Goal: Obtain resource: Obtain resource

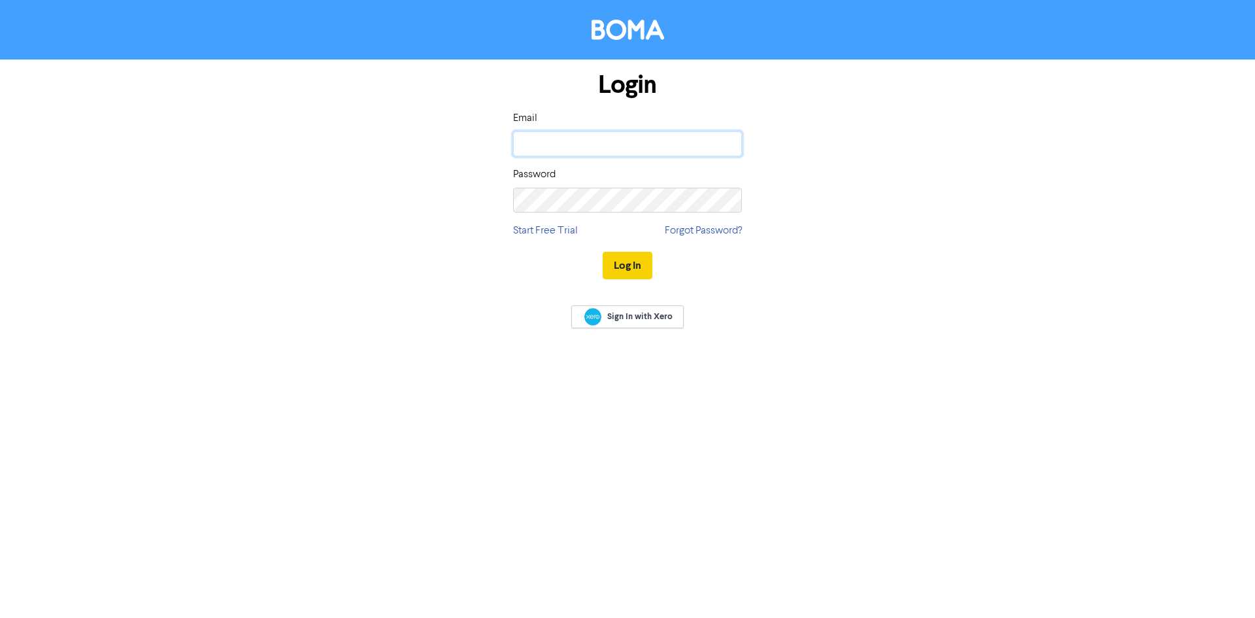
type input "[PERSON_NAME][EMAIL_ADDRESS][PERSON_NAME][DOMAIN_NAME]"
click at [642, 260] on button "Log In" at bounding box center [628, 265] width 50 height 27
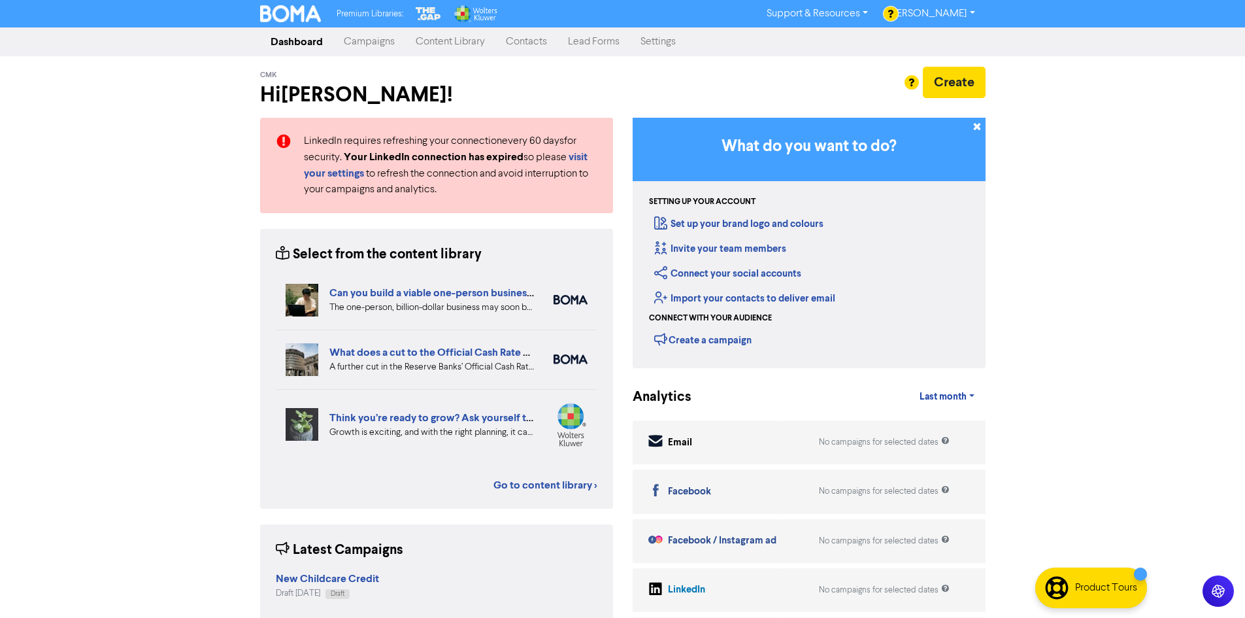
click at [367, 44] on link "Campaigns" at bounding box center [369, 42] width 72 height 26
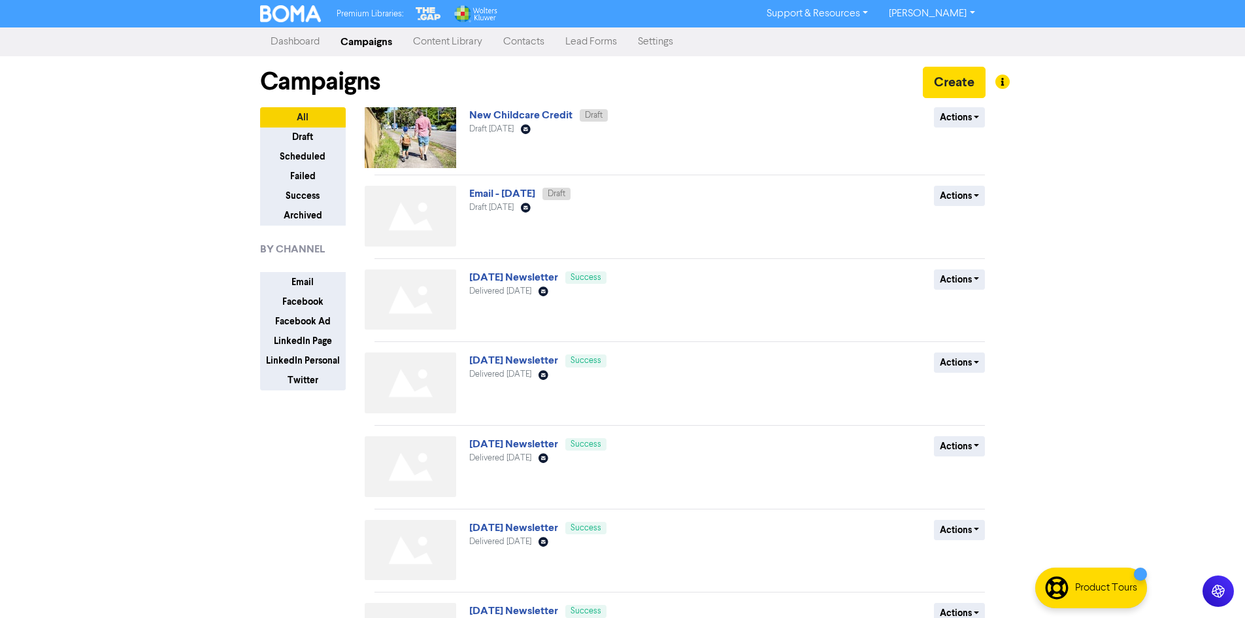
click at [454, 41] on link "Content Library" at bounding box center [448, 42] width 90 height 26
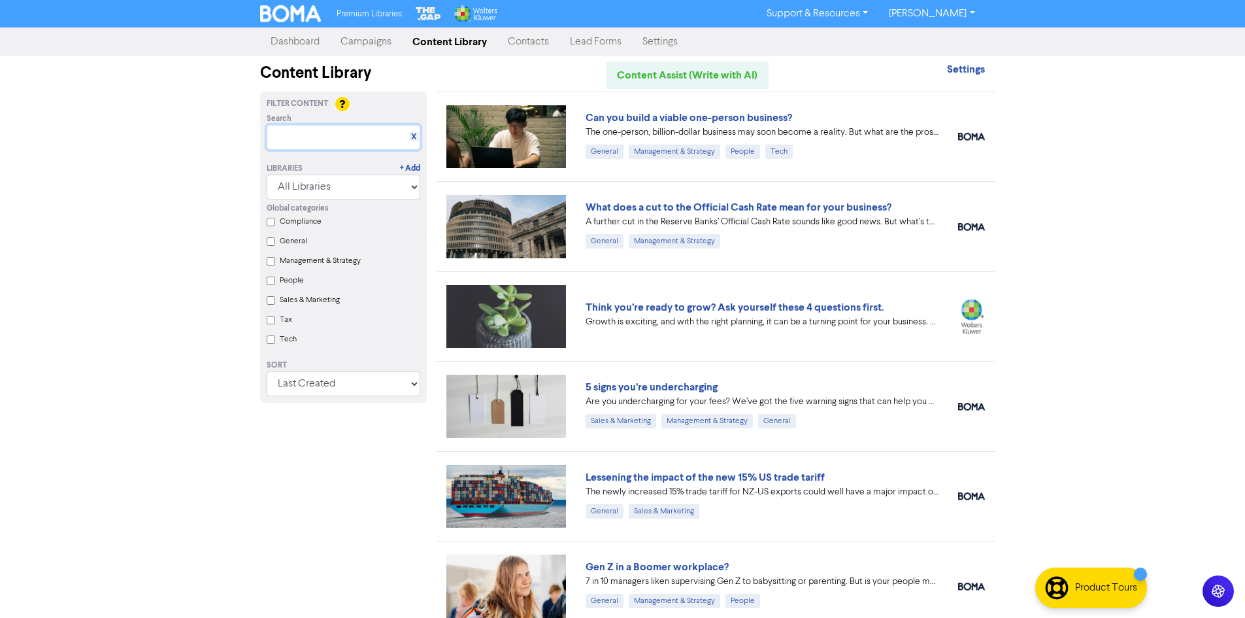
click at [329, 137] on input "text" at bounding box center [344, 137] width 154 height 25
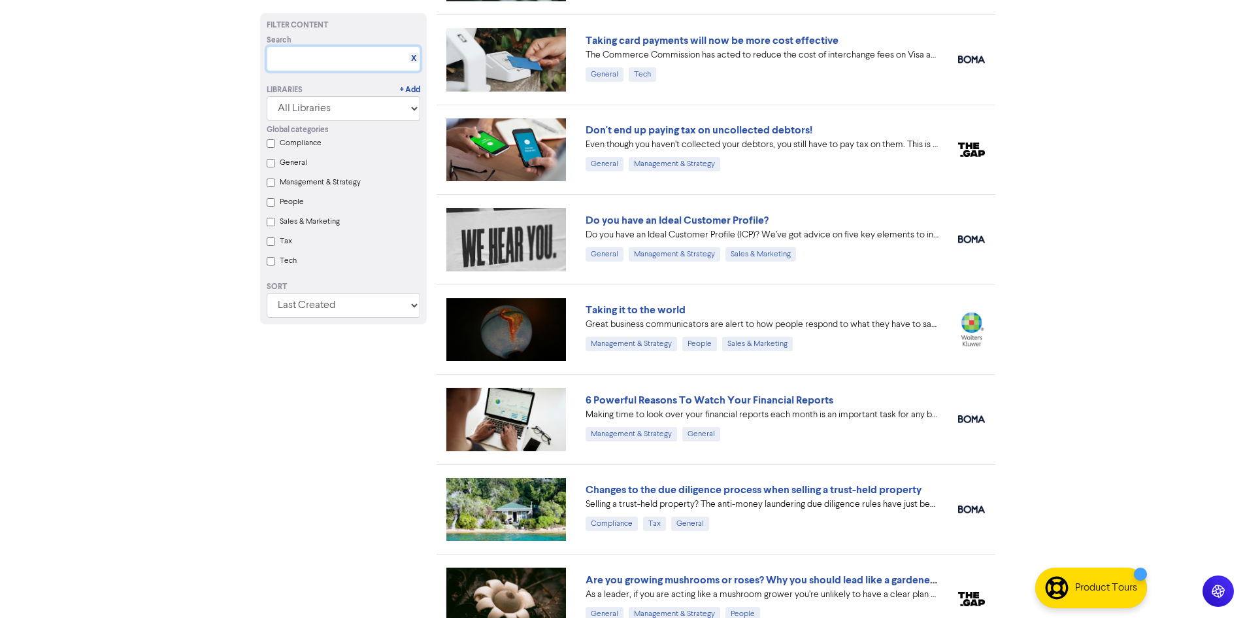
scroll to position [1111, 0]
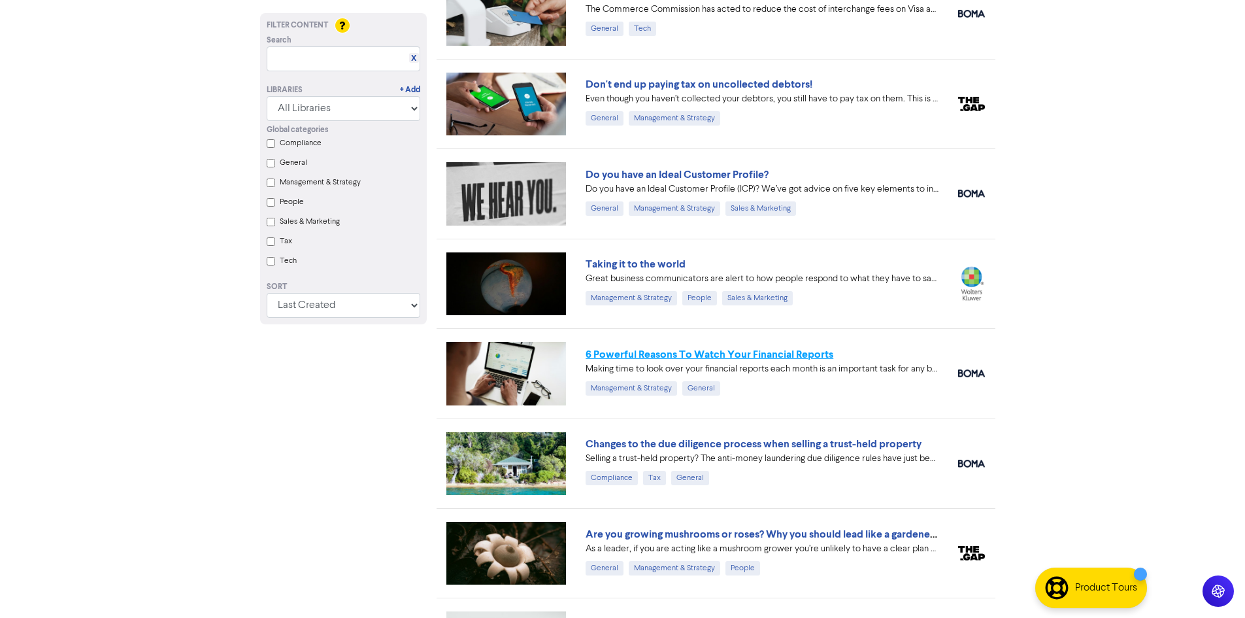
click at [695, 354] on link "6 Powerful Reasons To Watch Your Financial Reports" at bounding box center [710, 354] width 248 height 13
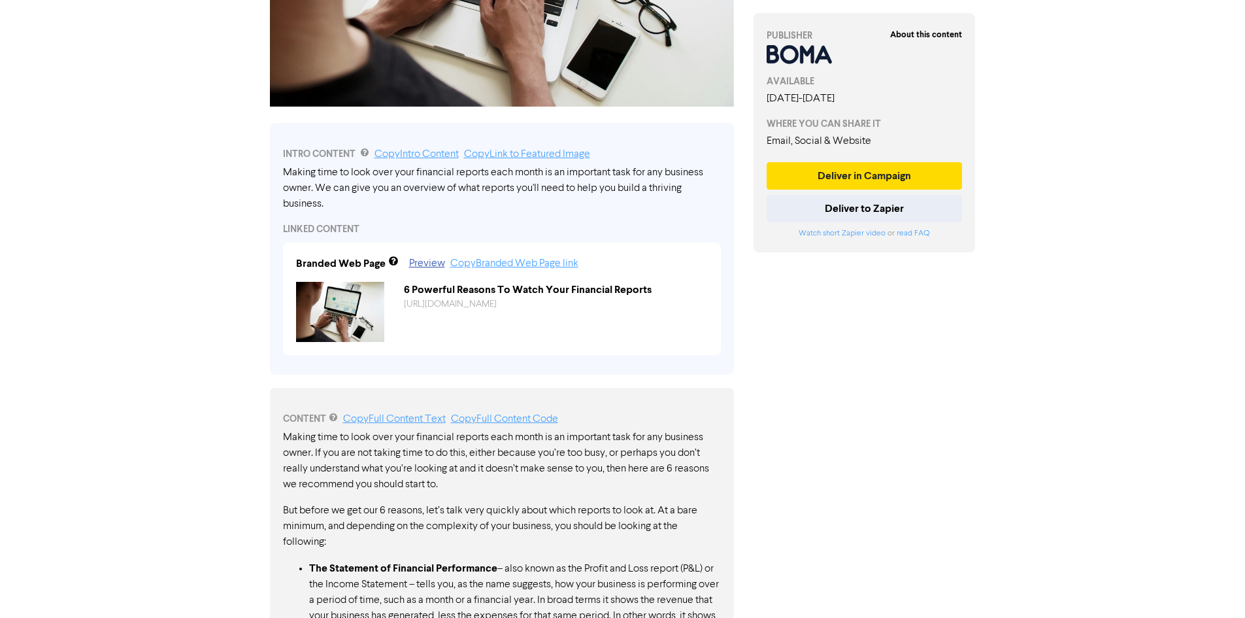
scroll to position [327, 0]
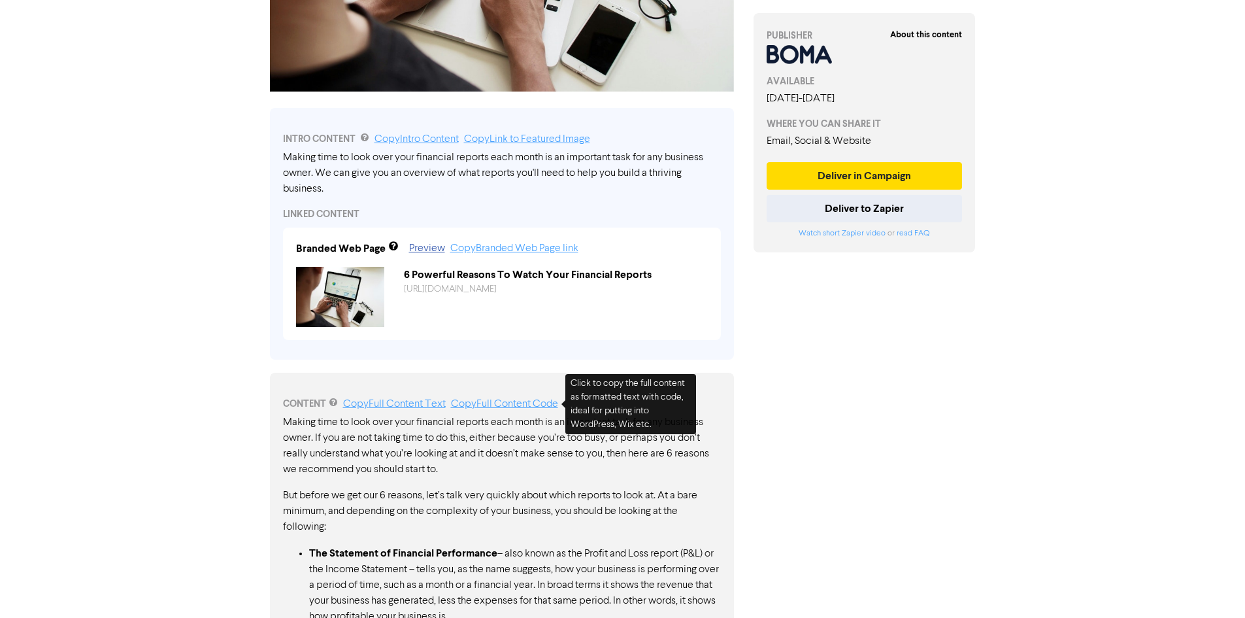
click at [520, 406] on link "Copy Full Content Code" at bounding box center [504, 404] width 107 height 10
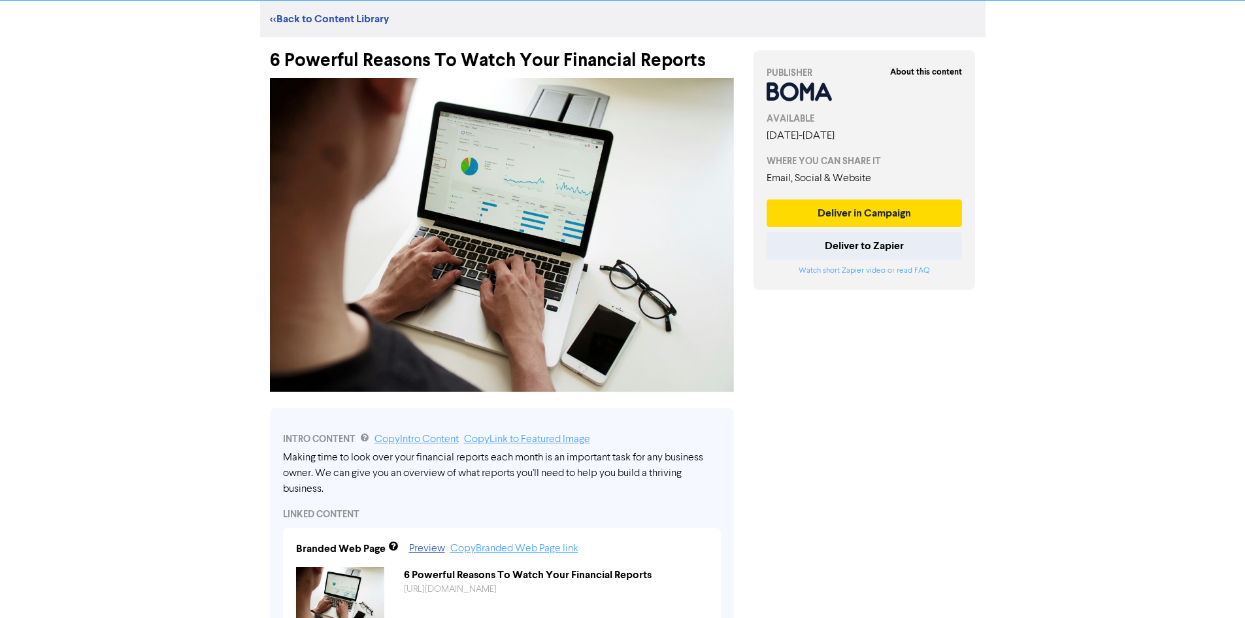
scroll to position [0, 0]
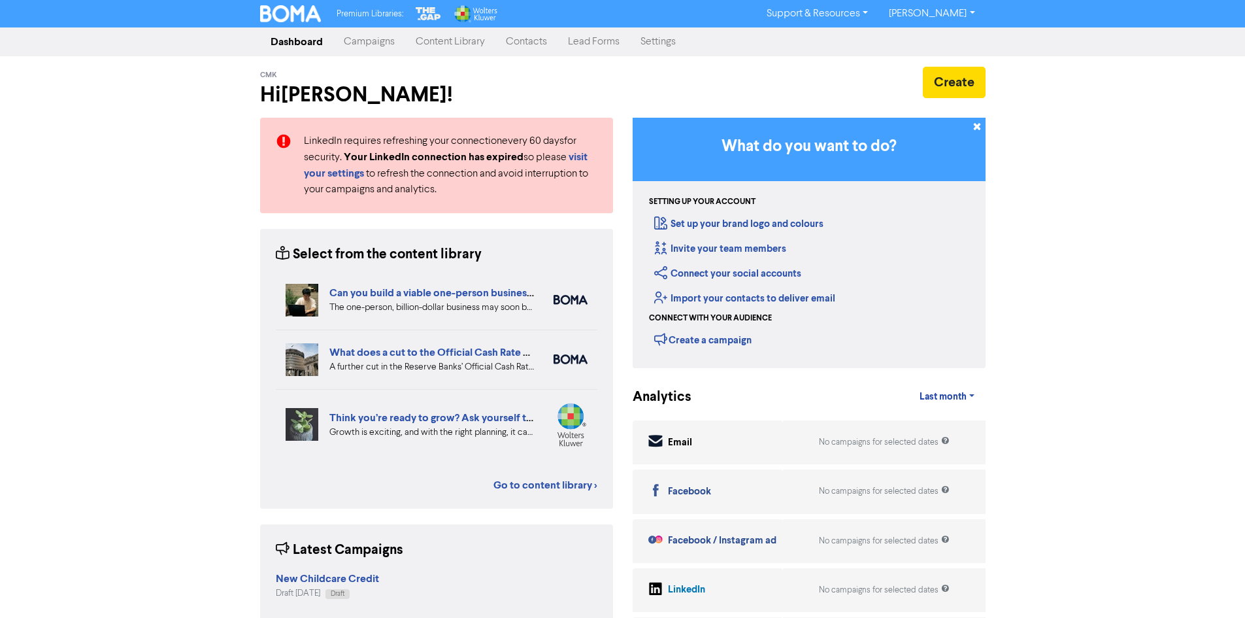
click at [934, 12] on link "[PERSON_NAME]" at bounding box center [931, 13] width 107 height 21
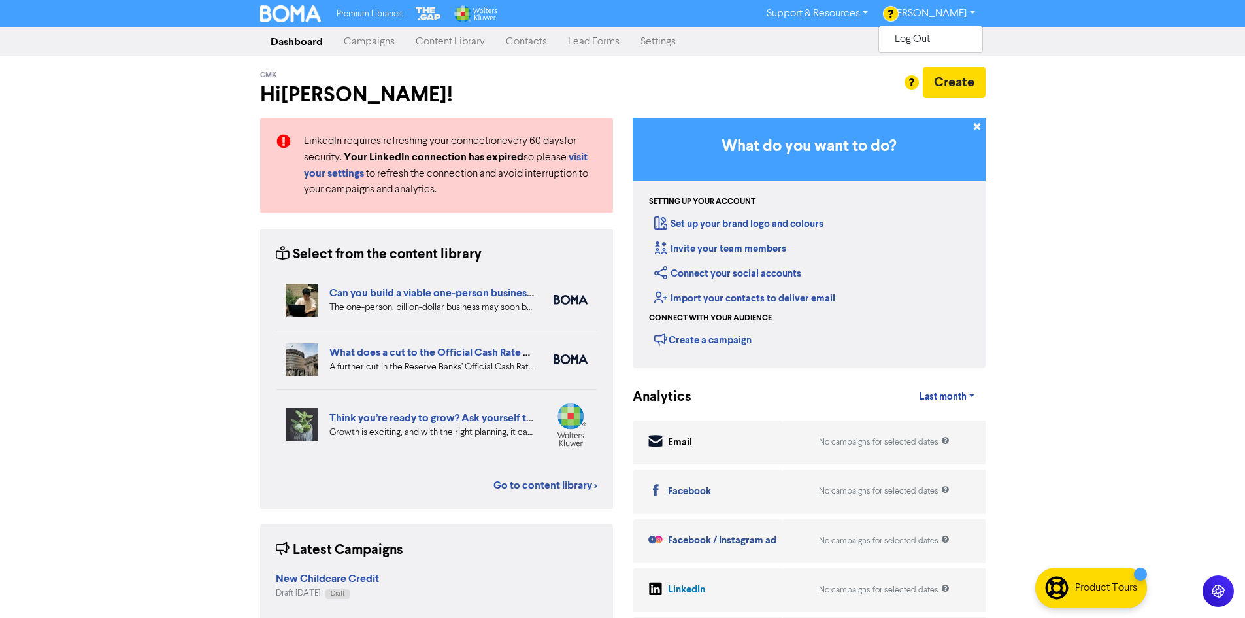
click at [650, 44] on link "Settings" at bounding box center [658, 42] width 56 height 26
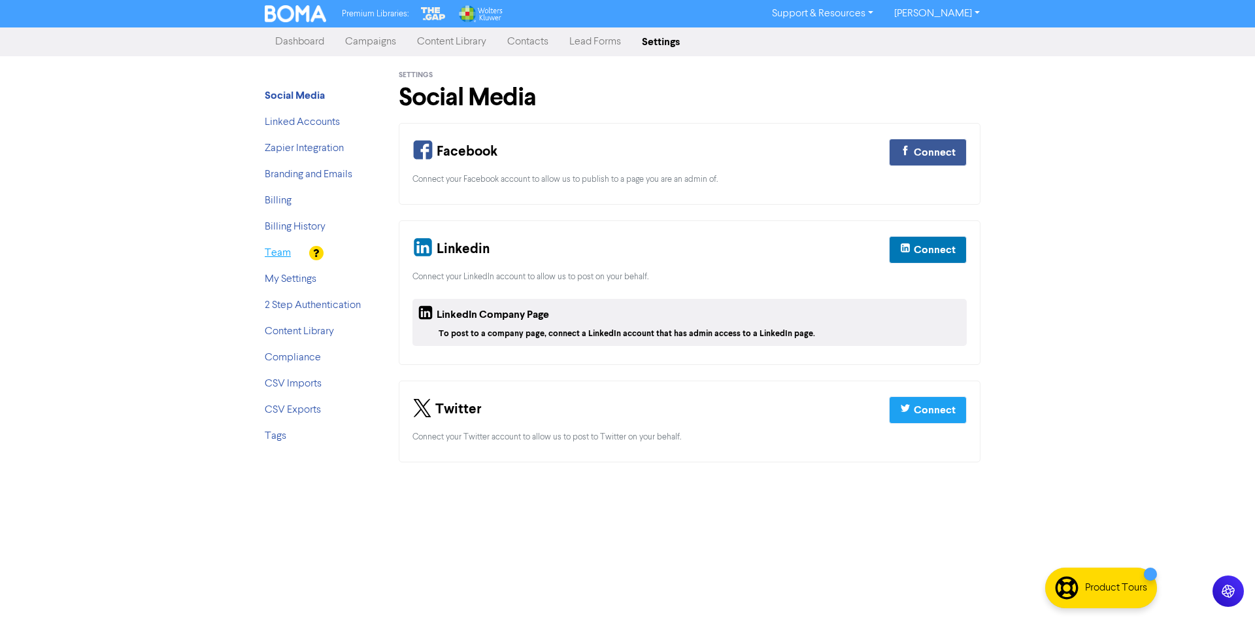
click at [281, 254] on link "Team" at bounding box center [278, 253] width 26 height 10
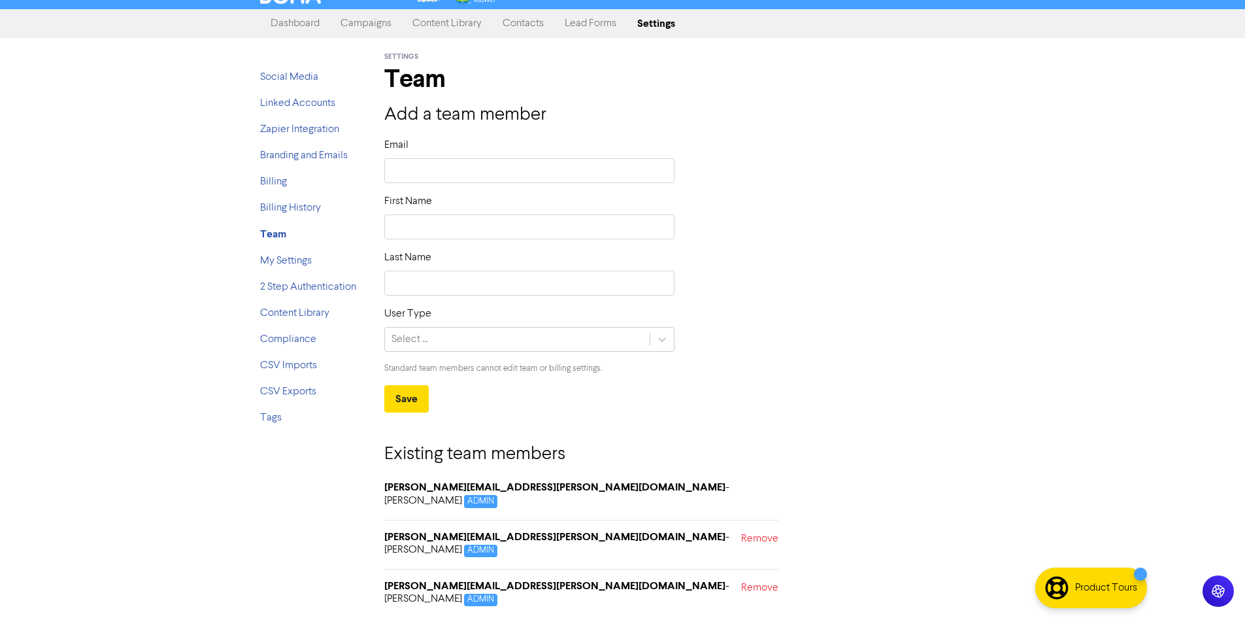
scroll to position [26, 0]
